Goal: Information Seeking & Learning: Learn about a topic

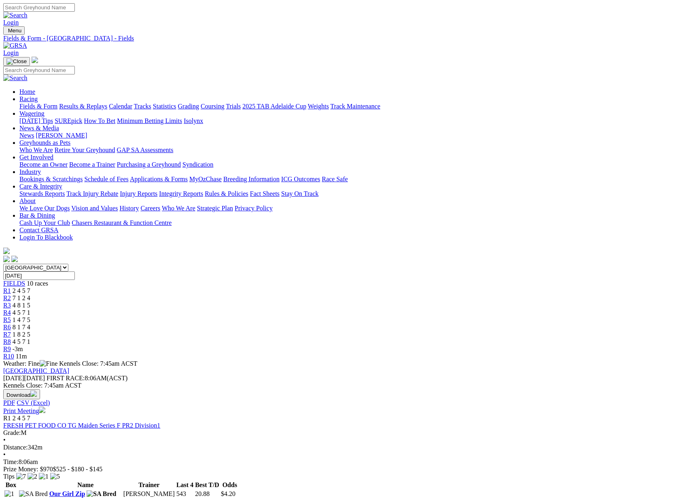
click at [107, 103] on link "Results & Replays" at bounding box center [83, 106] width 48 height 7
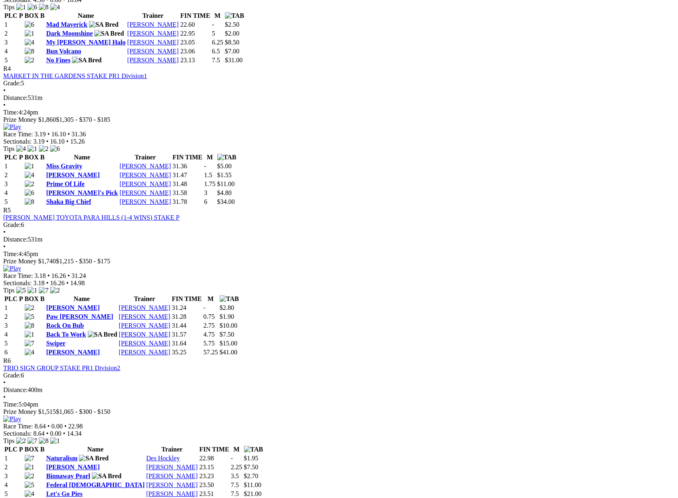
scroll to position [797, 0]
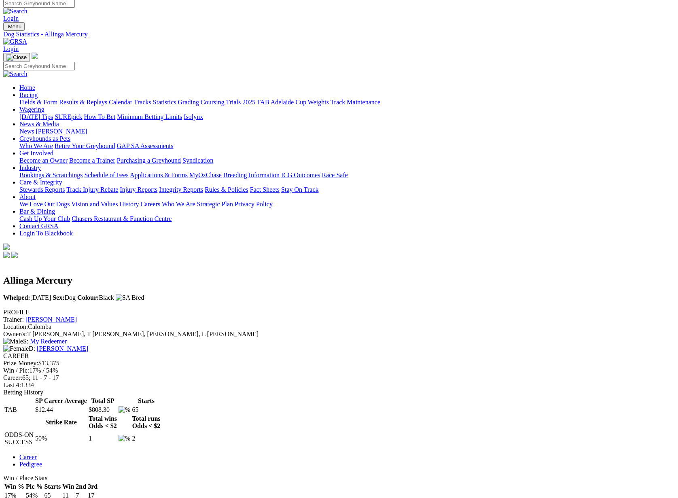
scroll to position [5, 0]
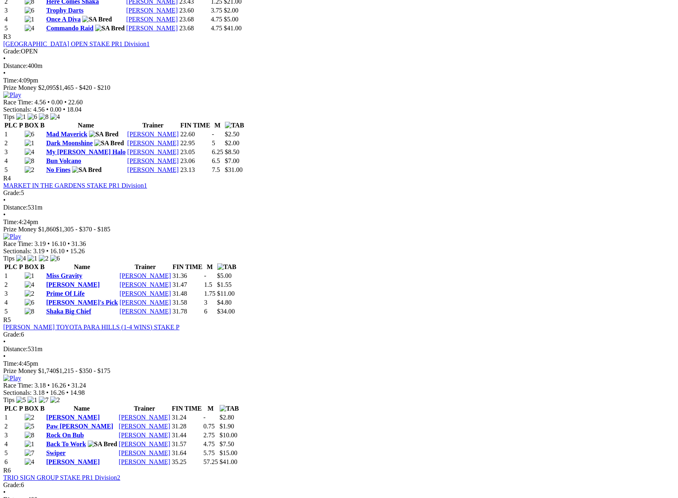
scroll to position [647, 0]
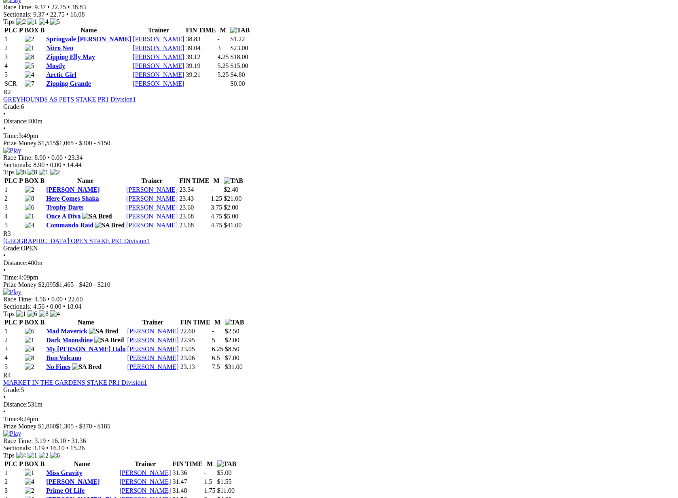
scroll to position [449, 0]
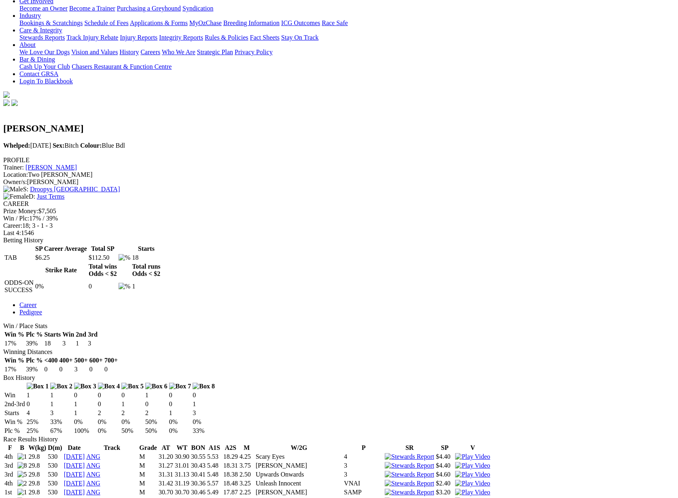
scroll to position [142, 0]
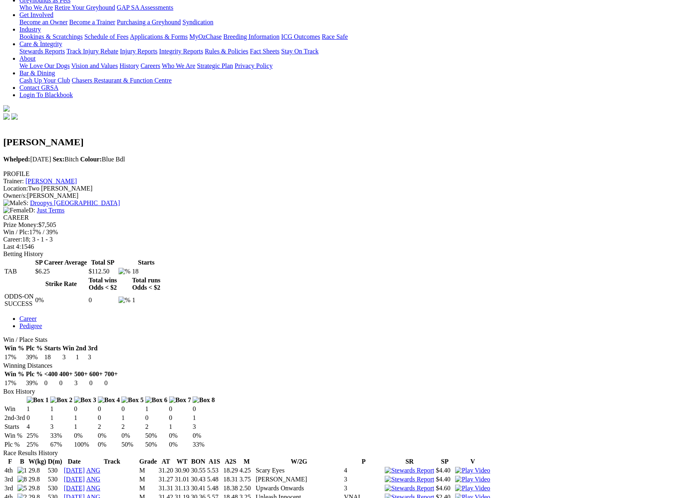
click at [85, 467] on link "27 Jun 24" at bounding box center [74, 470] width 21 height 7
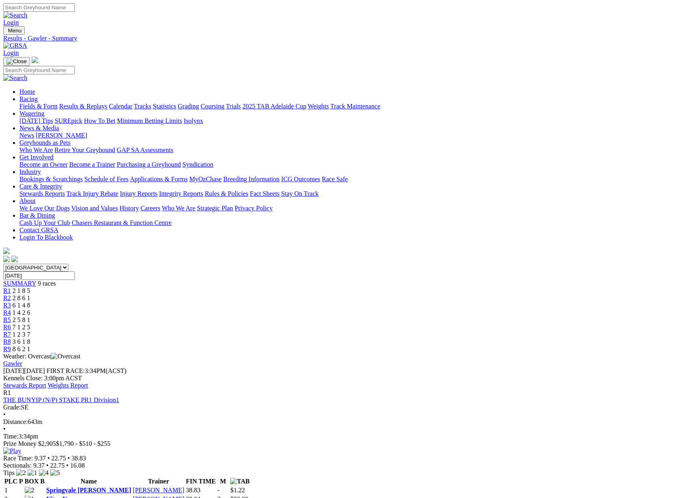
scroll to position [2, 0]
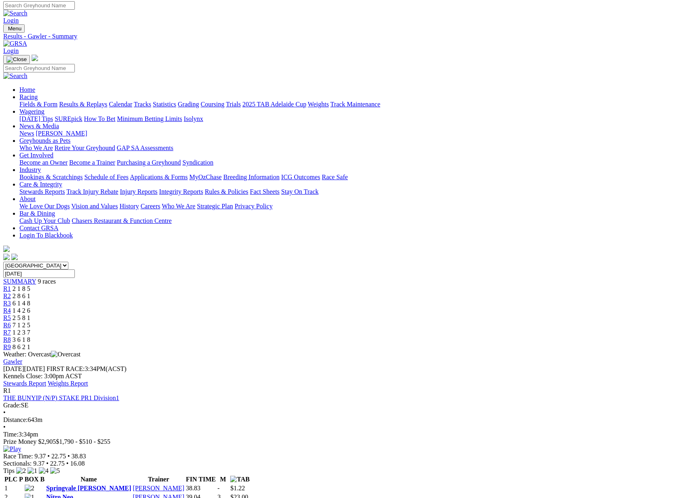
click at [46, 380] on link "Stewards Report" at bounding box center [24, 383] width 43 height 7
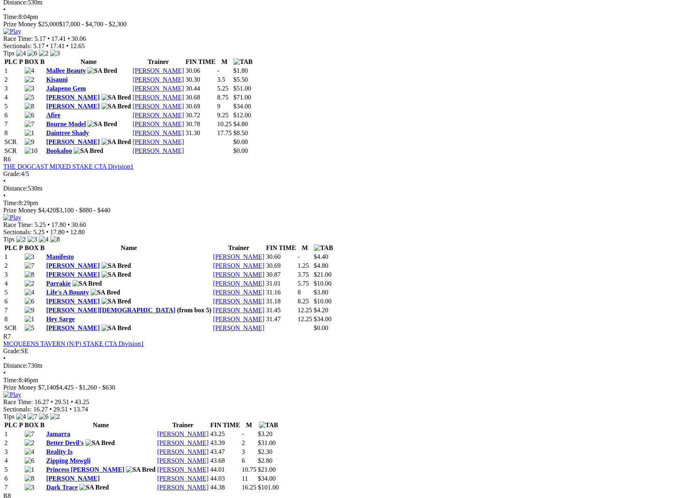
scroll to position [1088, 0]
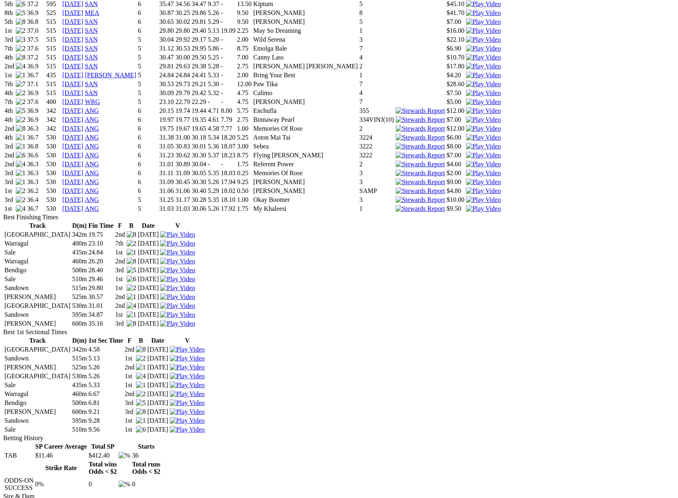
scroll to position [717, 0]
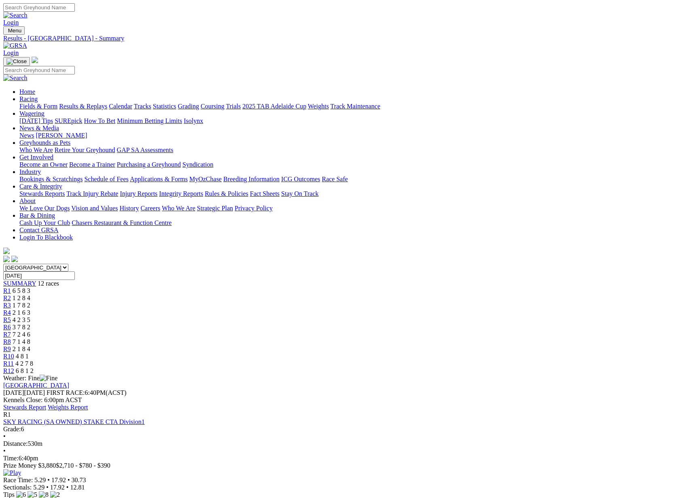
scroll to position [1088, 0]
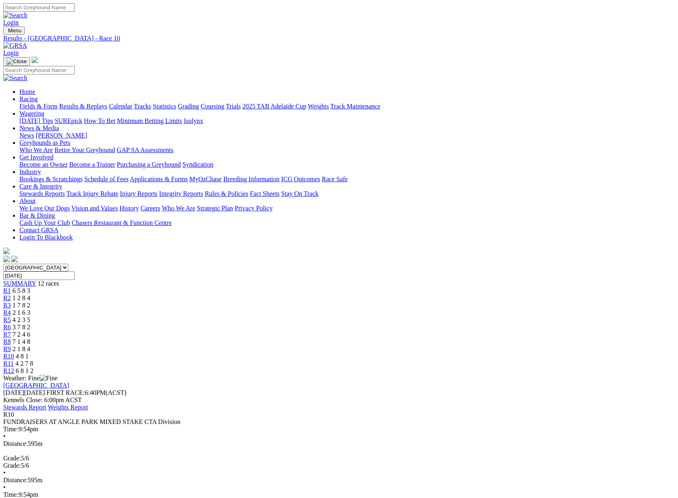
click at [270, 419] on div "FUNDRAISERS AT ANGLE PARK MIXED STAKE CTA Division" at bounding box center [339, 422] width 672 height 7
click at [46, 404] on link "Stewards Report" at bounding box center [24, 407] width 43 height 7
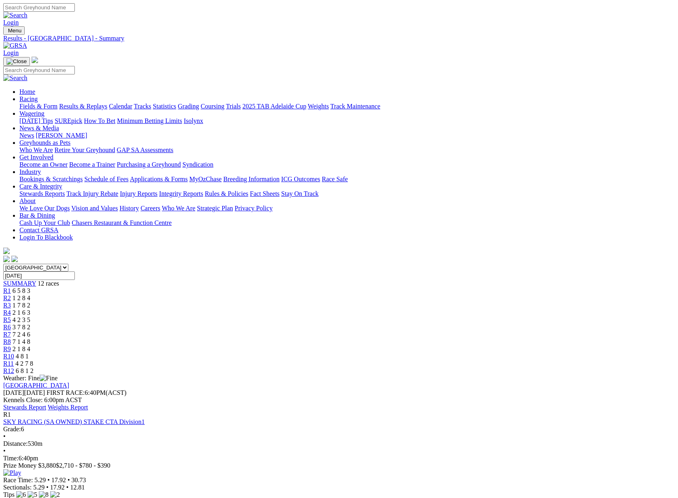
scroll to position [1088, 0]
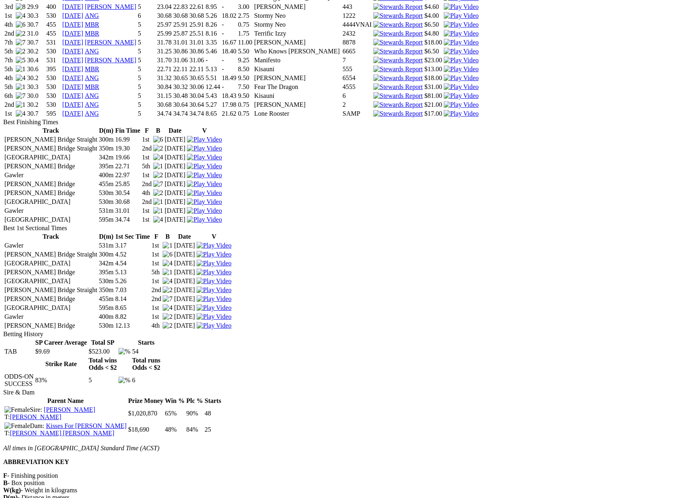
scroll to position [971, 0]
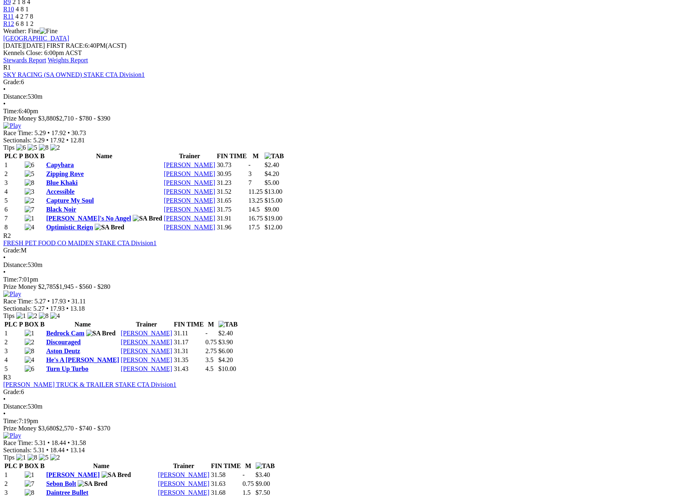
scroll to position [346, 0]
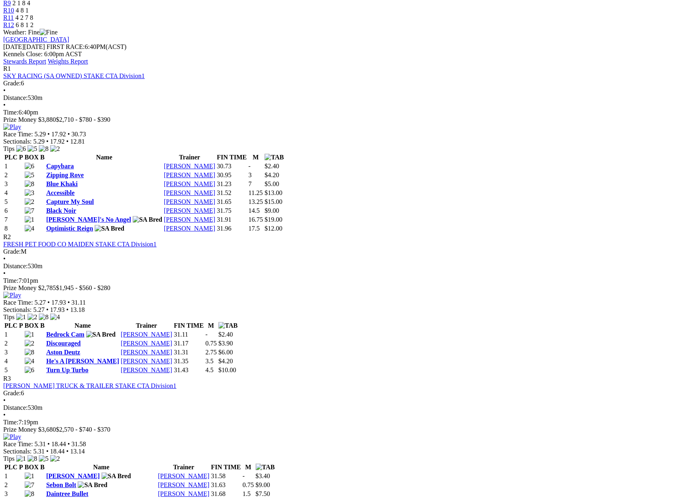
click at [100, 473] on link "[PERSON_NAME]" at bounding box center [72, 476] width 53 height 7
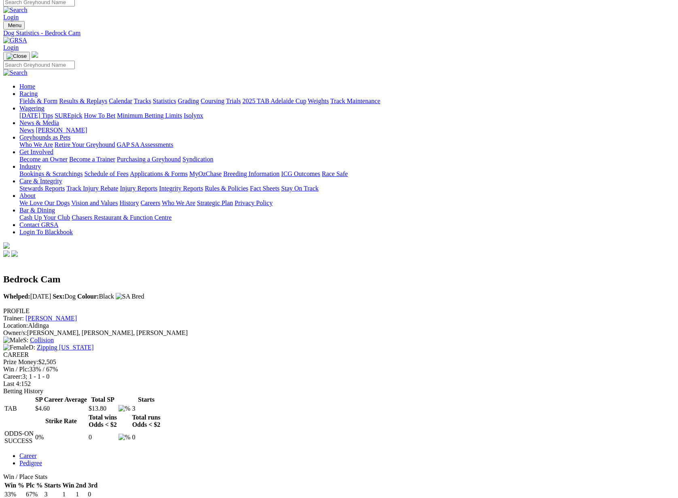
scroll to position [8, 0]
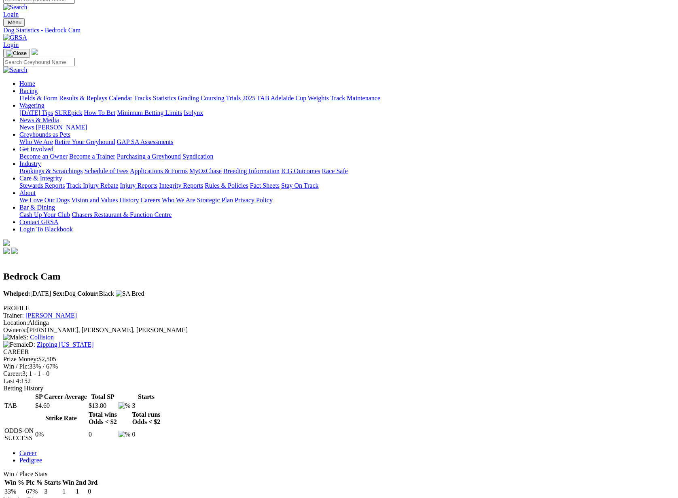
click at [107, 95] on link "Results & Replays" at bounding box center [83, 98] width 48 height 7
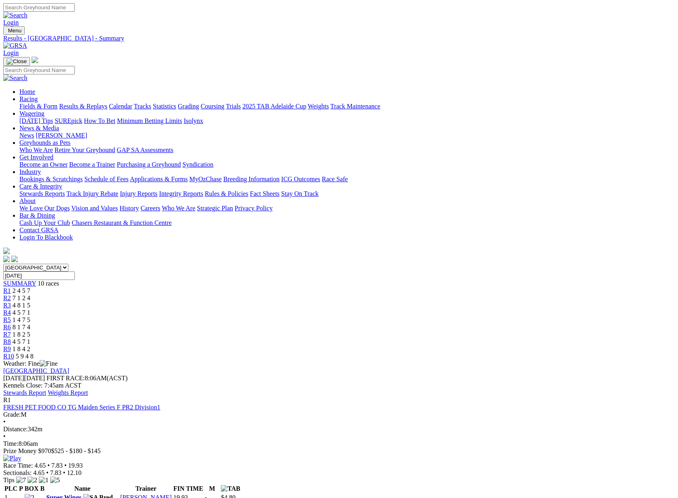
scroll to position [1, 0]
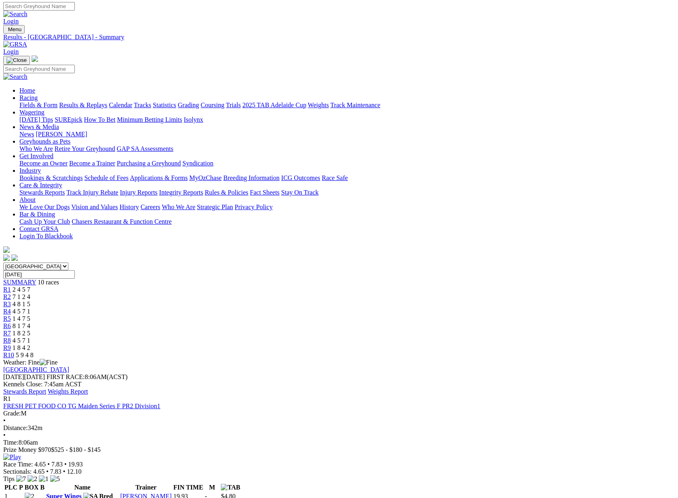
click at [46, 388] on link "Stewards Report" at bounding box center [24, 391] width 43 height 7
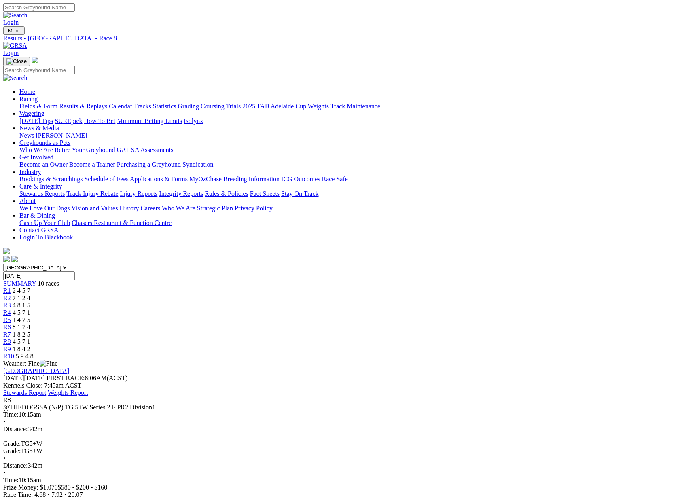
click at [132, 103] on link "Calendar" at bounding box center [120, 106] width 23 height 7
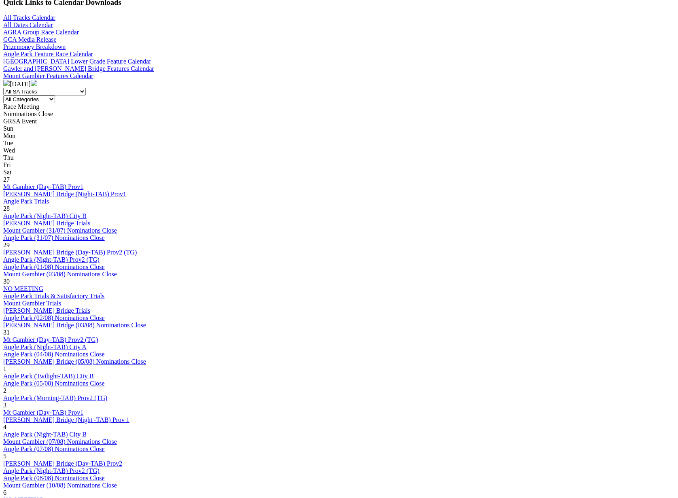
scroll to position [276, 0]
